Goal: Information Seeking & Learning: Understand process/instructions

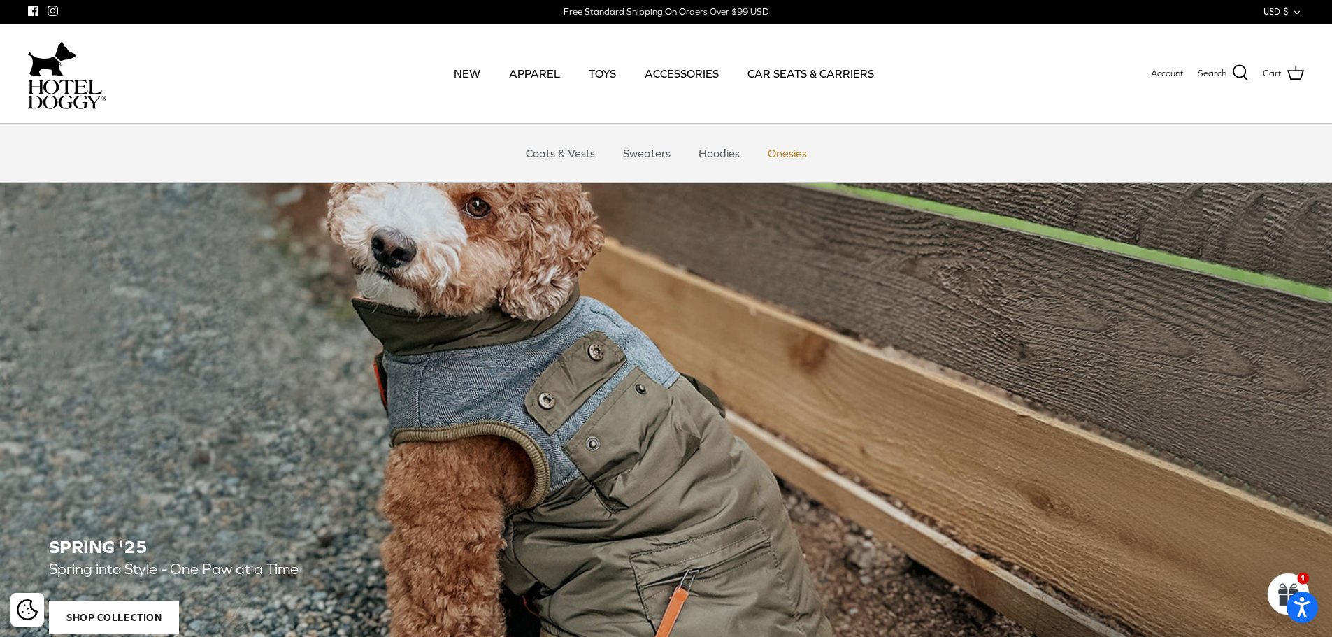
click at [784, 159] on link "Onesies" at bounding box center [787, 153] width 64 height 42
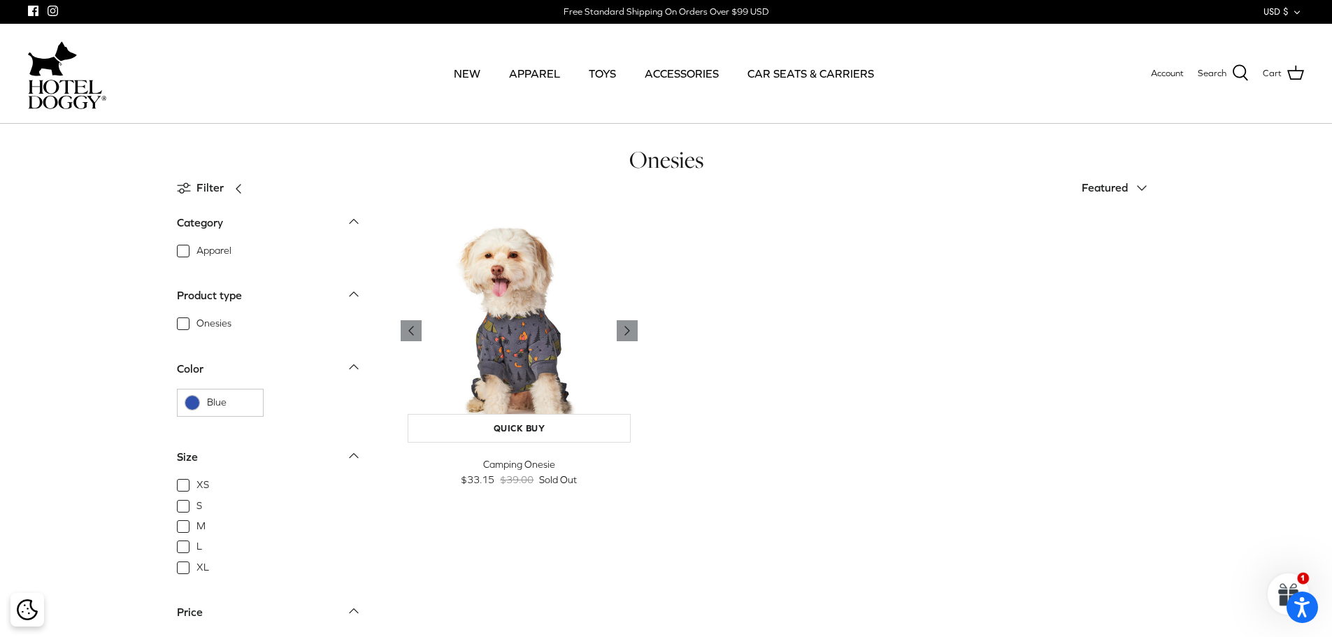
click at [515, 352] on img "Camping Onesie" at bounding box center [520, 331] width 238 height 238
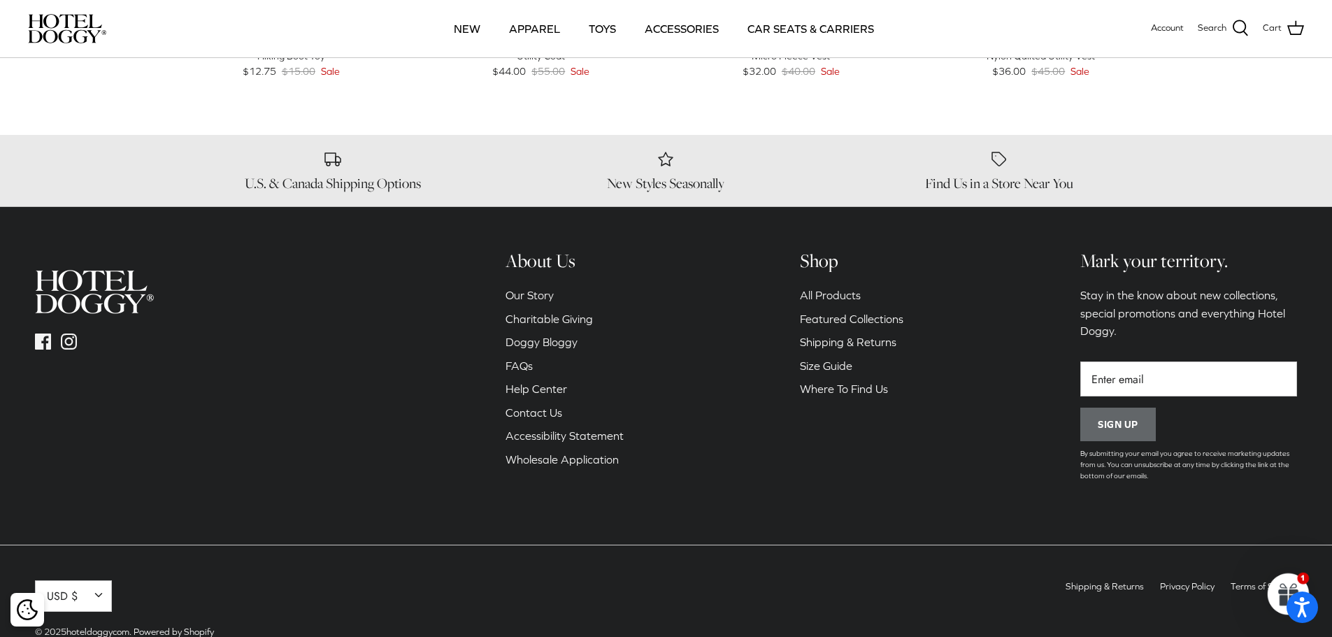
scroll to position [909, 0]
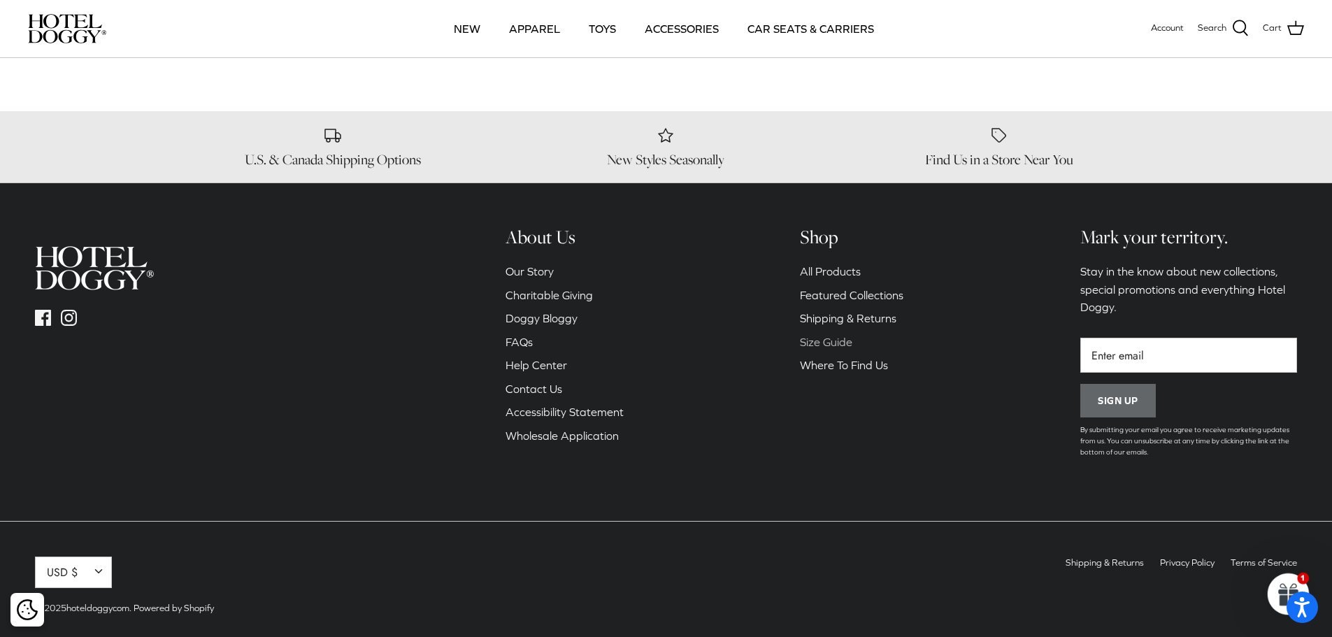
click at [818, 342] on link "Size Guide" at bounding box center [826, 342] width 52 height 13
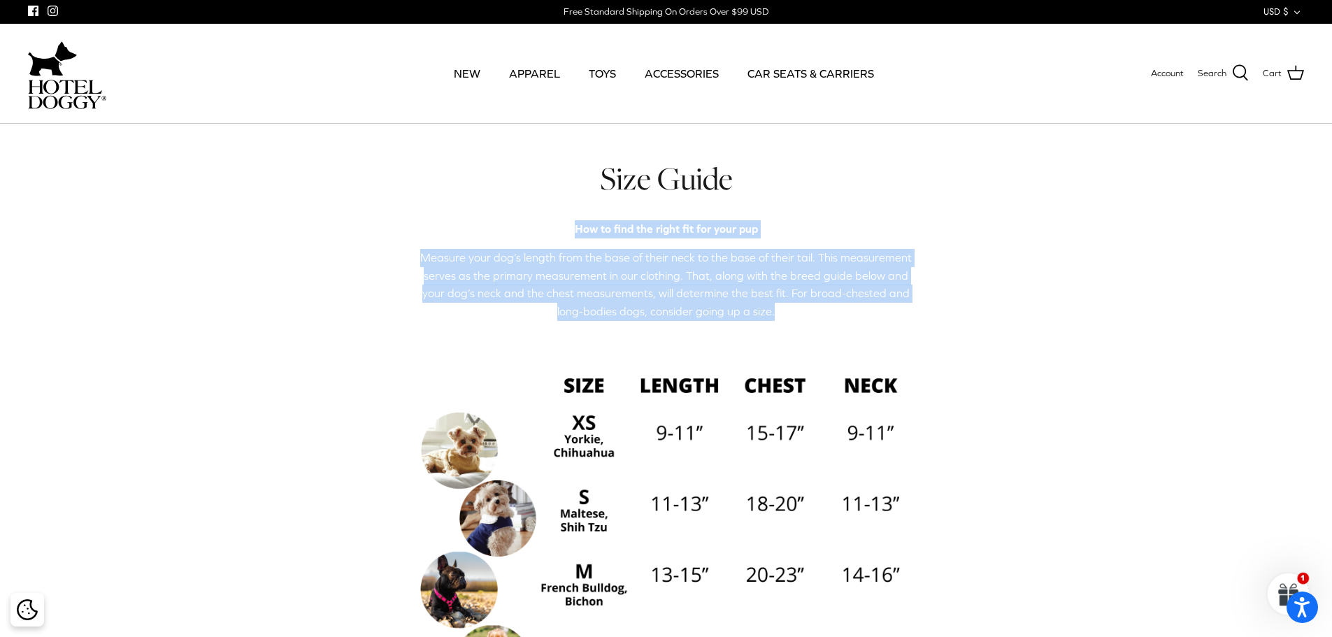
drag, startPoint x: 758, startPoint y: 315, endPoint x: 568, endPoint y: 237, distance: 206.0
click at [568, 237] on div "How to find the right fit for your pup Measure your dog’s length from the base …" at bounding box center [666, 554] width 503 height 668
copy div "How to find the right fit for your pup Measure your dog’s length from the base …"
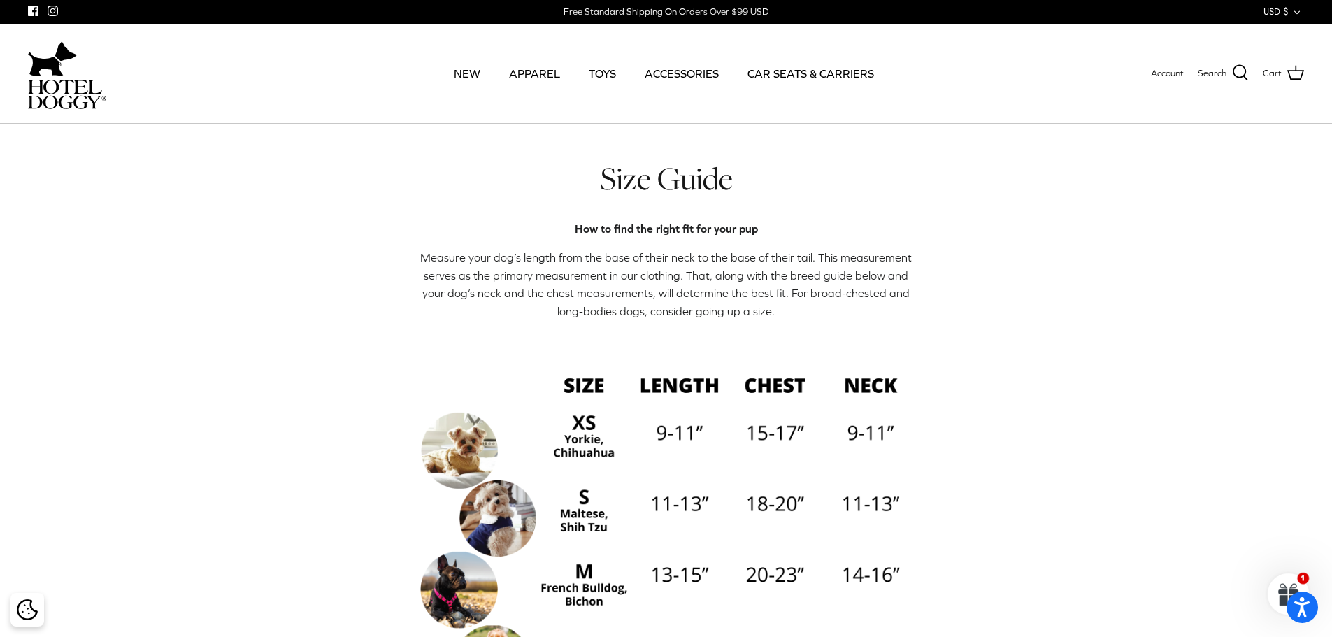
click at [387, 360] on div "Size Guide How to find the right fit for your pup Measure your dog’s length fro…" at bounding box center [666, 529] width 559 height 740
click at [252, 586] on div "Size Guide How to find the right fit for your pup Measure your dog’s length fro…" at bounding box center [666, 529] width 1332 height 740
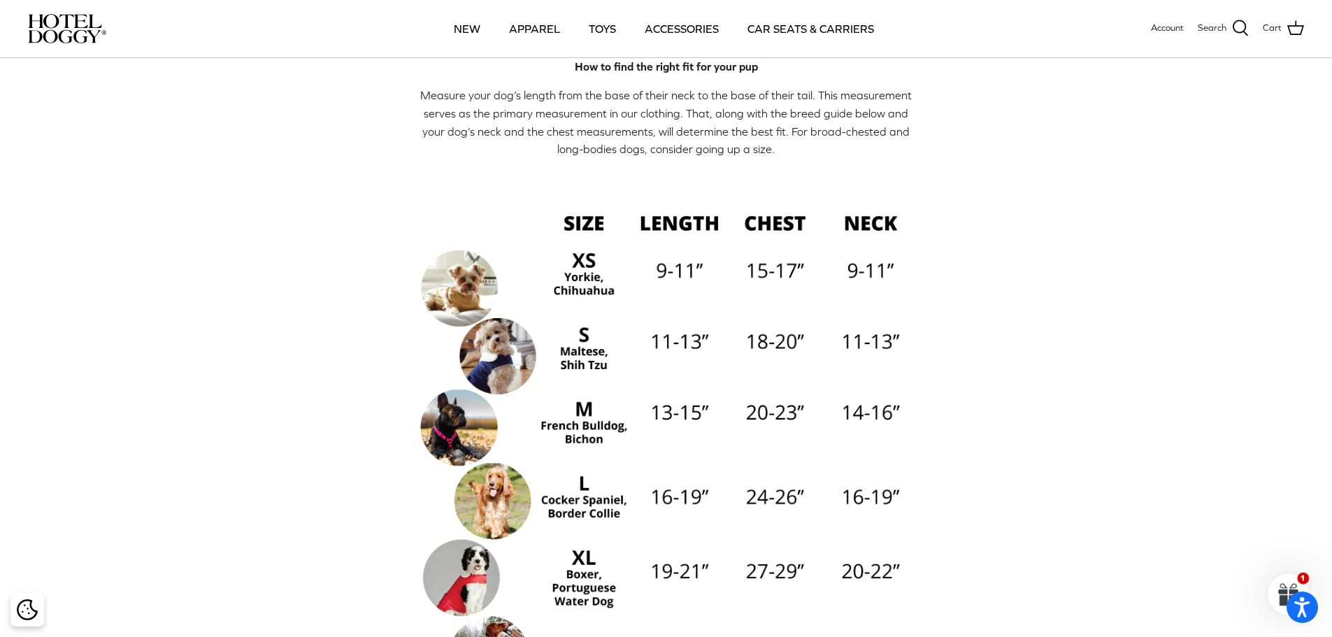
scroll to position [140, 0]
